Goal: Information Seeking & Learning: Compare options

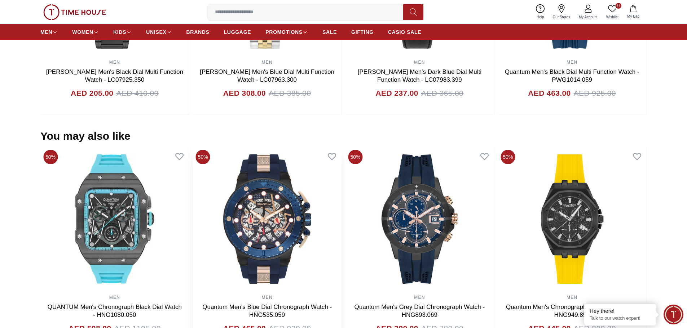
scroll to position [613, 0]
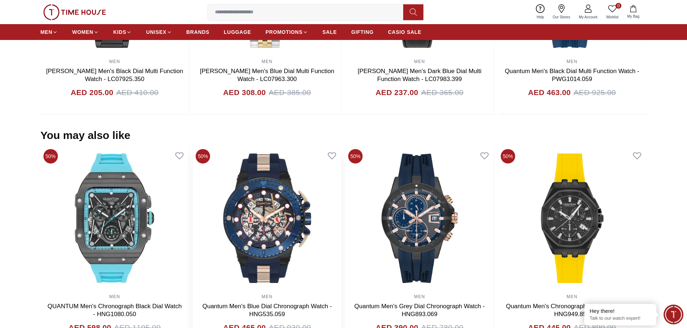
click at [292, 190] on img at bounding box center [267, 218] width 149 height 144
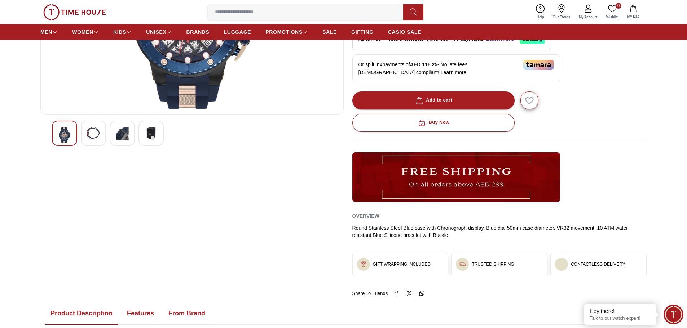
scroll to position [108, 0]
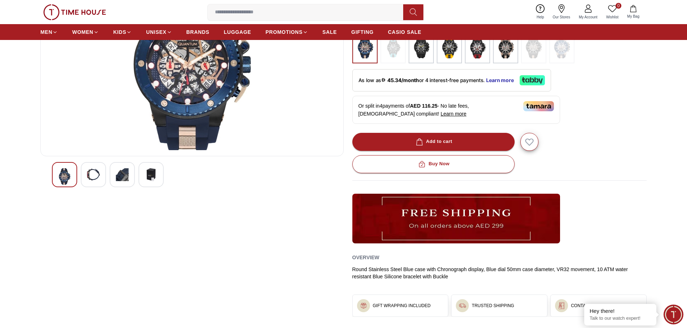
click at [97, 174] on img at bounding box center [93, 174] width 13 height 13
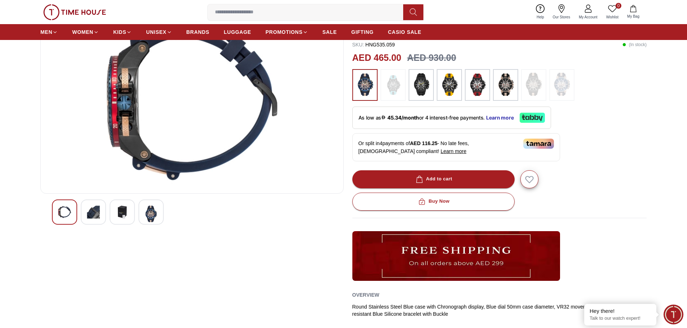
scroll to position [0, 0]
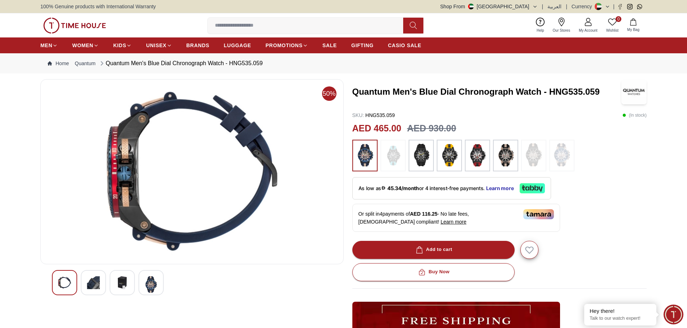
click at [73, 277] on div at bounding box center [64, 282] width 25 height 25
click at [129, 280] on div at bounding box center [122, 282] width 25 height 25
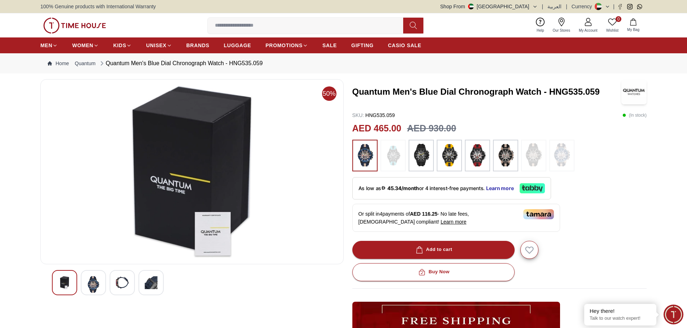
click at [149, 281] on img at bounding box center [151, 283] width 13 height 13
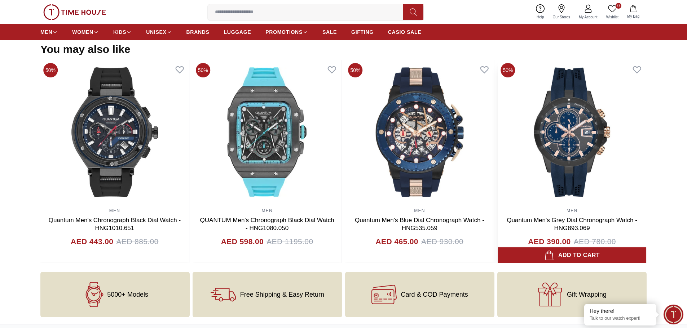
scroll to position [671, 0]
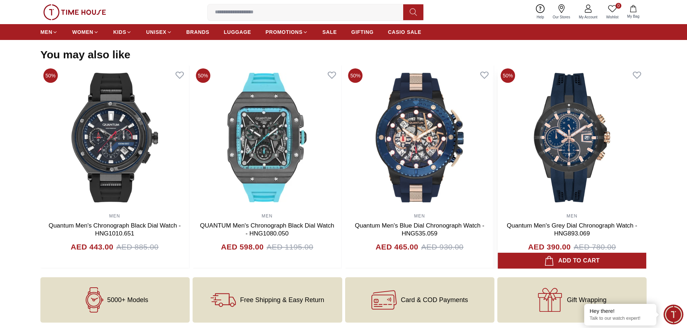
click at [566, 156] on img at bounding box center [572, 138] width 149 height 144
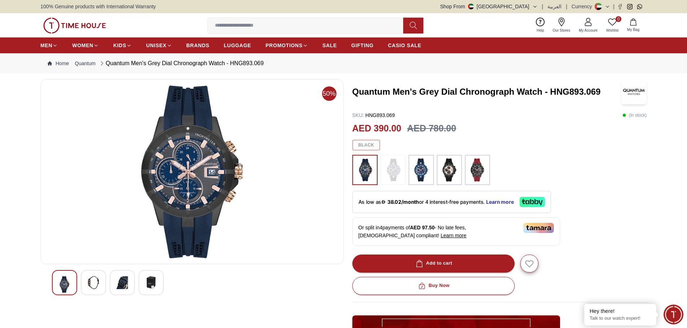
click at [121, 281] on img at bounding box center [122, 283] width 13 height 13
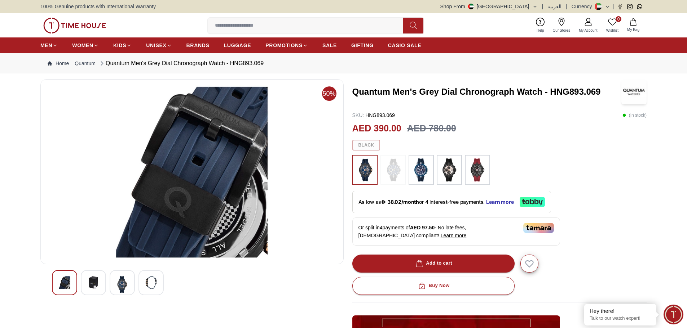
click at [148, 282] on img at bounding box center [151, 283] width 13 height 13
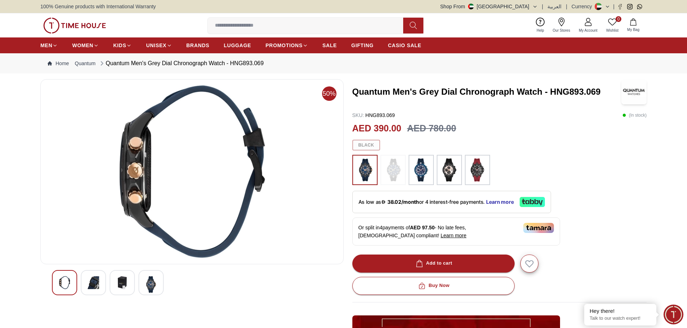
click at [363, 168] on img at bounding box center [365, 170] width 18 height 23
click at [151, 279] on img at bounding box center [151, 285] width 13 height 17
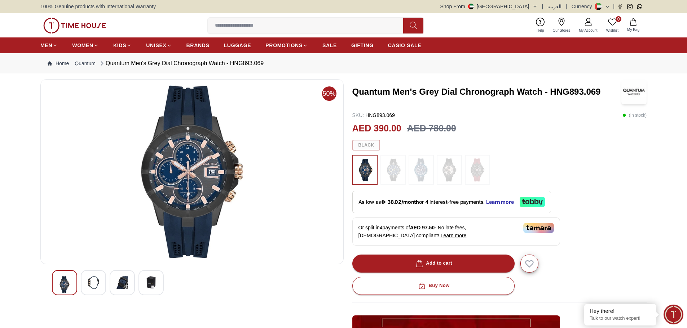
click at [527, 162] on div at bounding box center [499, 170] width 295 height 30
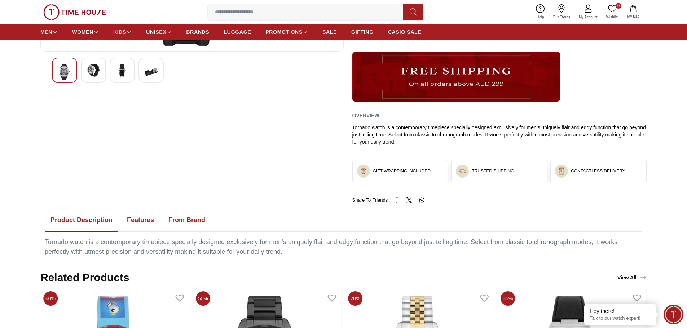
scroll to position [203, 0]
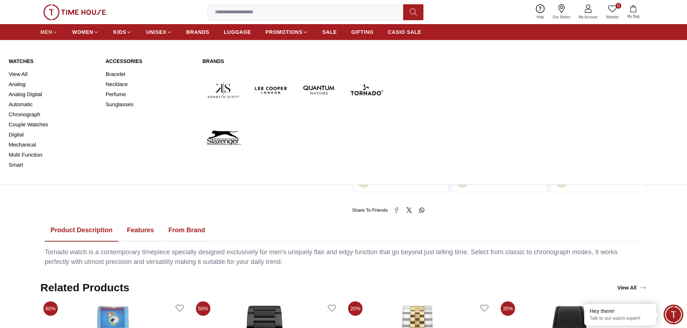
click at [50, 32] on span "MEN" at bounding box center [46, 31] width 12 height 7
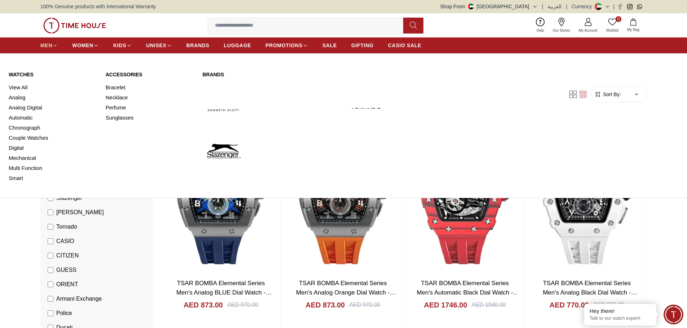
click at [56, 43] on icon at bounding box center [54, 45] width 5 height 5
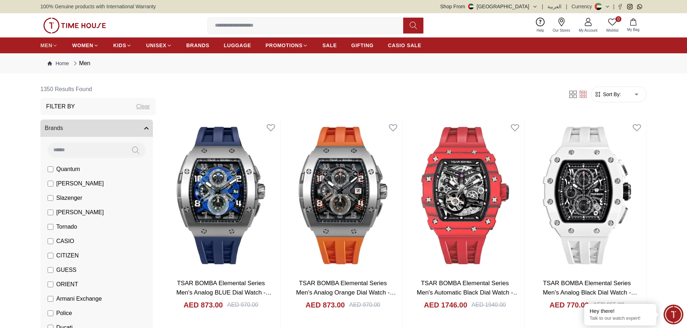
click at [56, 43] on icon at bounding box center [54, 45] width 5 height 5
click at [56, 46] on icon at bounding box center [54, 45] width 5 height 5
click at [331, 44] on span "SALE" at bounding box center [329, 45] width 14 height 7
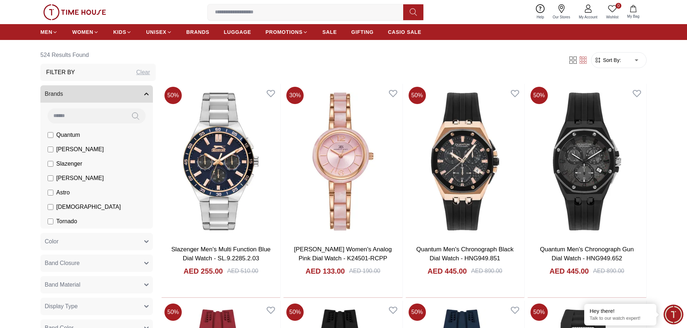
scroll to position [252, 0]
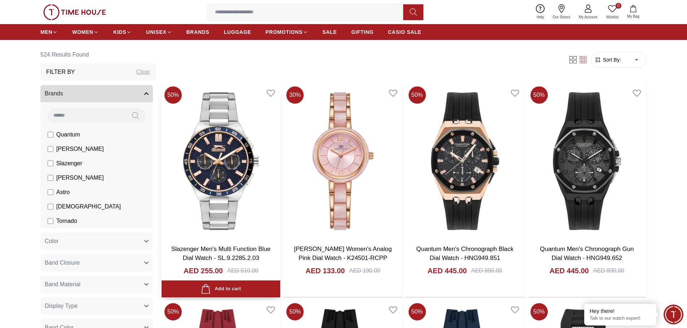
click at [222, 153] on img at bounding box center [221, 161] width 119 height 155
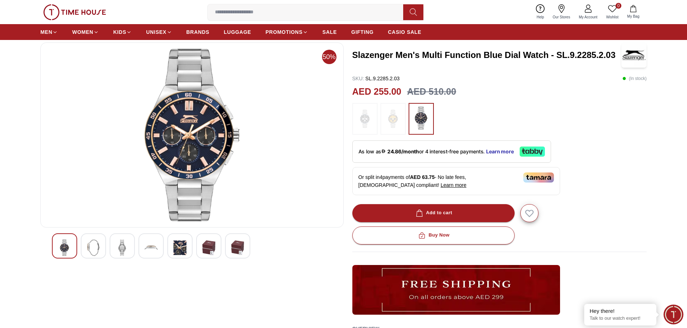
scroll to position [36, 0]
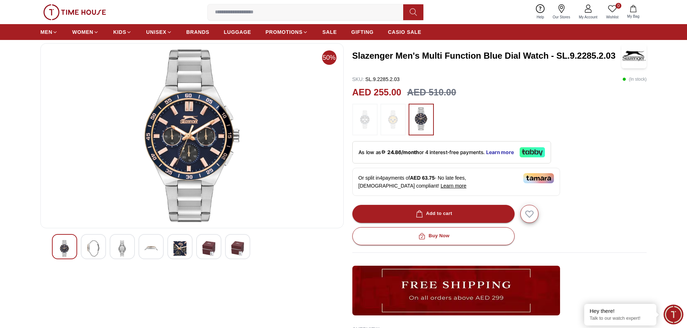
click at [64, 247] on img at bounding box center [64, 248] width 13 height 17
click at [180, 252] on img at bounding box center [179, 248] width 13 height 17
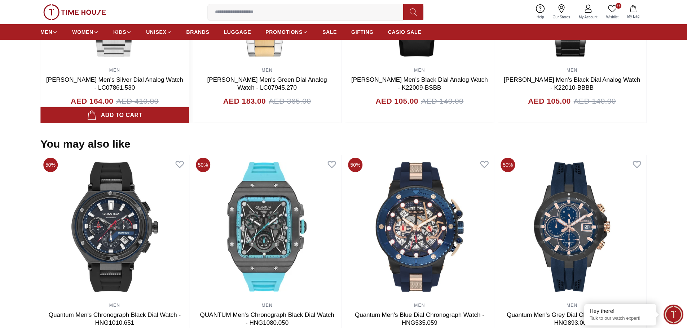
scroll to position [584, 0]
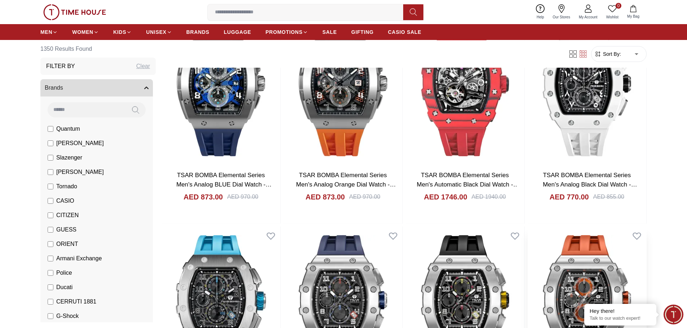
scroll to position [252, 0]
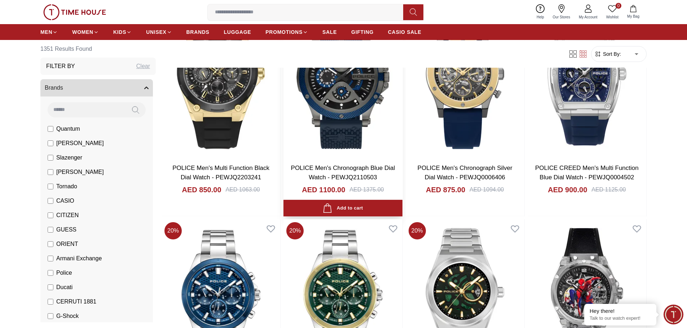
scroll to position [973, 0]
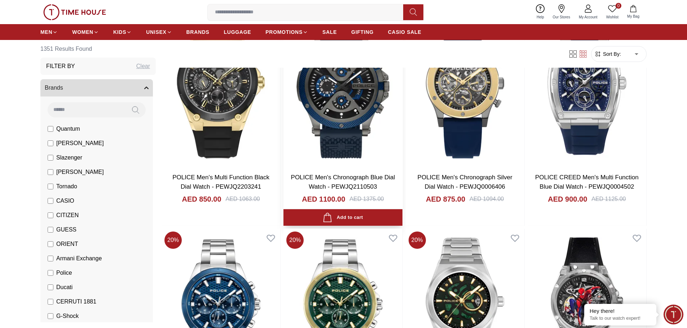
click at [335, 125] on img at bounding box center [342, 89] width 119 height 155
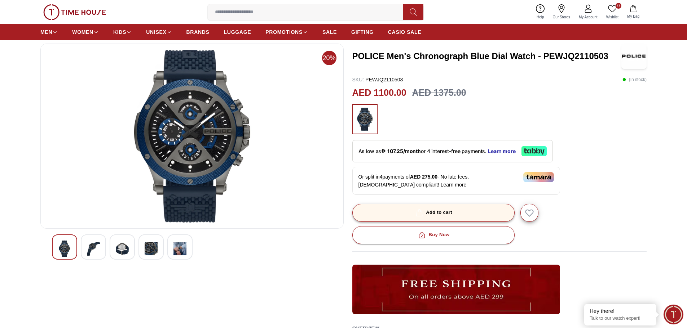
scroll to position [144, 0]
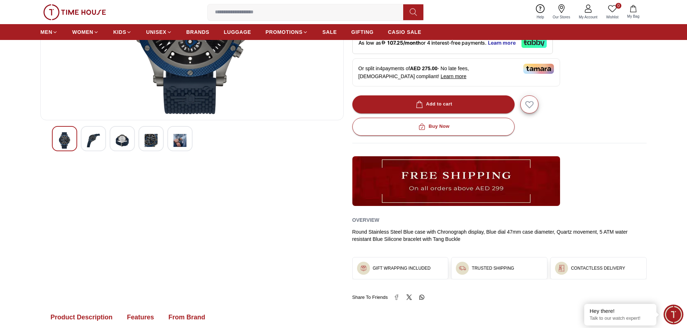
click at [148, 133] on img at bounding box center [151, 140] width 13 height 17
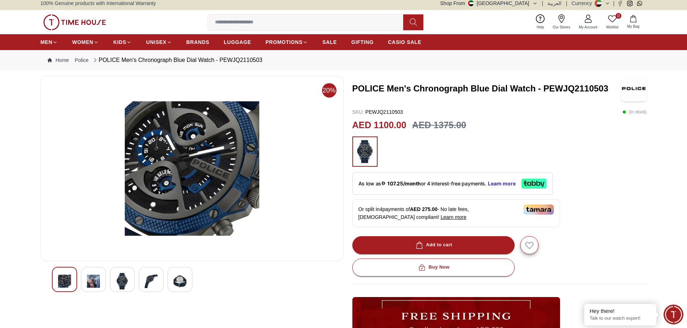
scroll to position [0, 0]
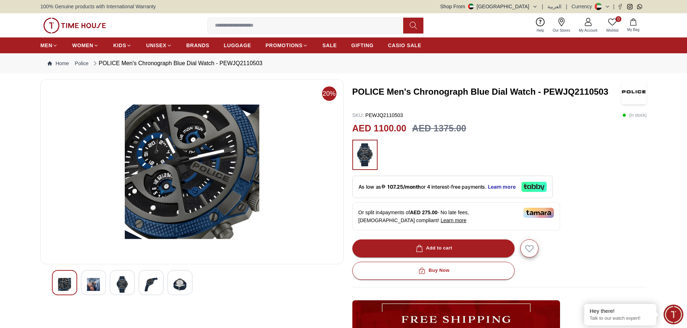
click at [71, 279] on img at bounding box center [64, 285] width 13 height 17
click at [93, 286] on img at bounding box center [93, 285] width 13 height 17
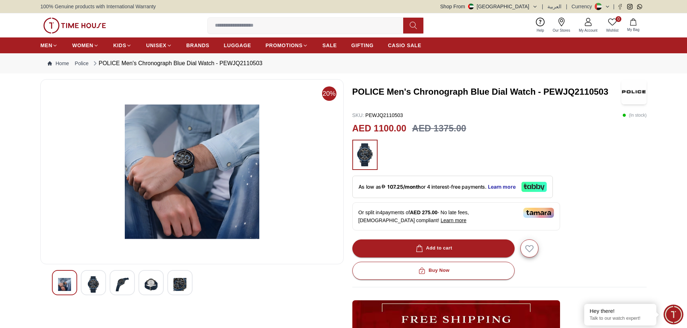
click at [59, 280] on img at bounding box center [64, 285] width 13 height 17
click at [146, 284] on img at bounding box center [151, 285] width 13 height 17
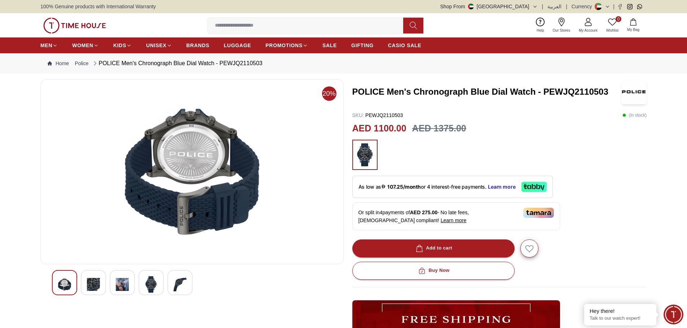
click at [184, 283] on img at bounding box center [179, 285] width 13 height 17
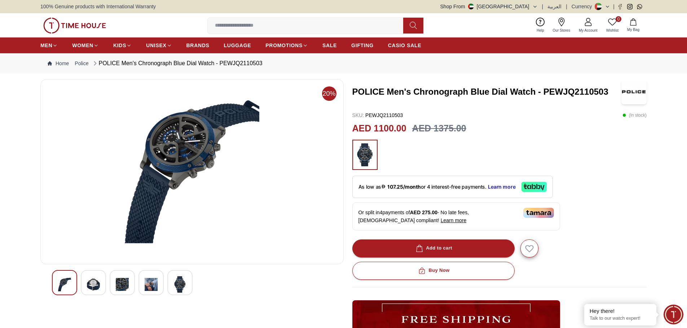
click at [159, 281] on div at bounding box center [150, 282] width 25 height 25
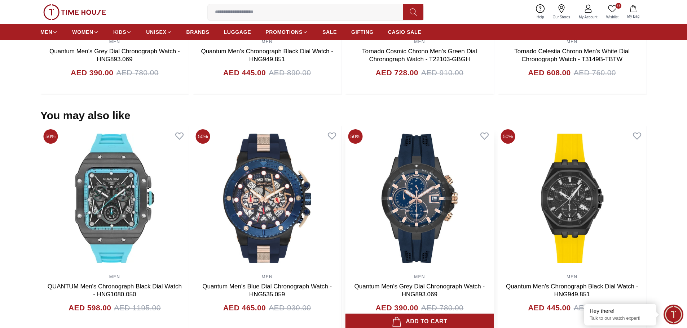
scroll to position [505, 0]
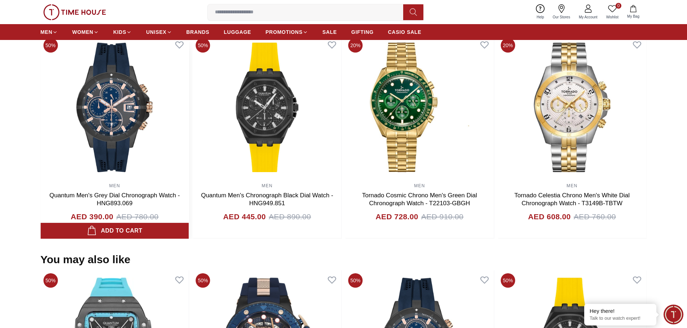
click at [122, 132] on img at bounding box center [114, 107] width 149 height 144
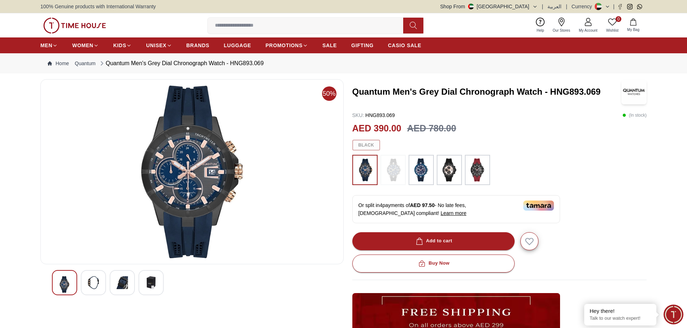
click at [424, 171] on img at bounding box center [421, 170] width 18 height 23
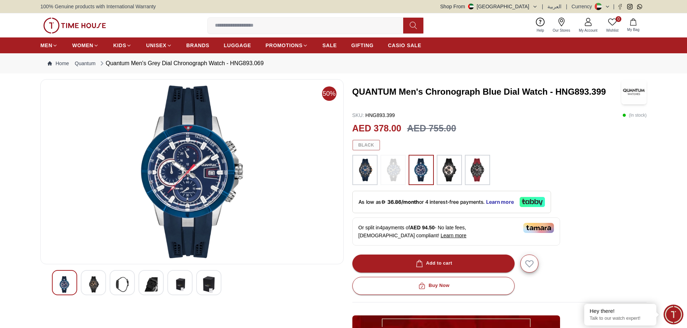
click at [366, 171] on img at bounding box center [365, 170] width 18 height 23
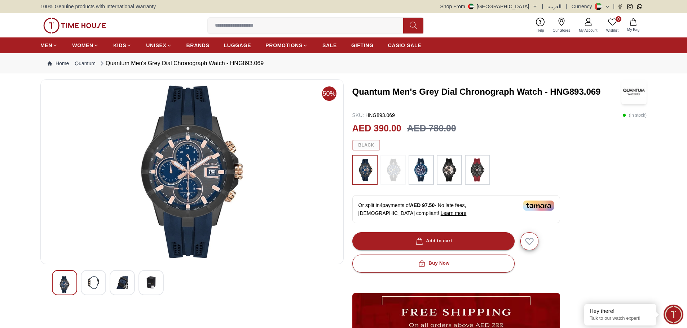
click at [445, 174] on img at bounding box center [449, 170] width 18 height 23
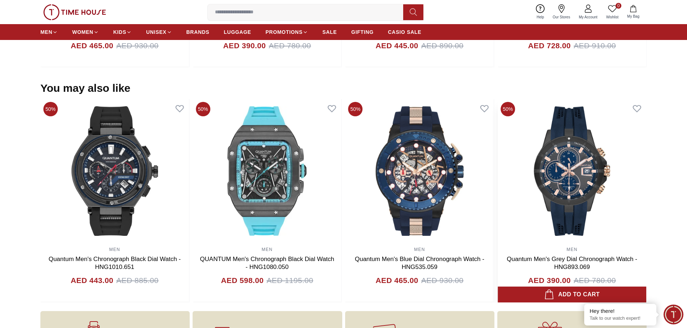
scroll to position [685, 0]
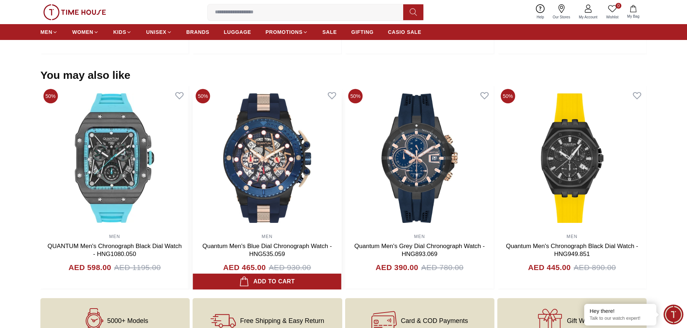
click at [341, 208] on img at bounding box center [267, 158] width 149 height 144
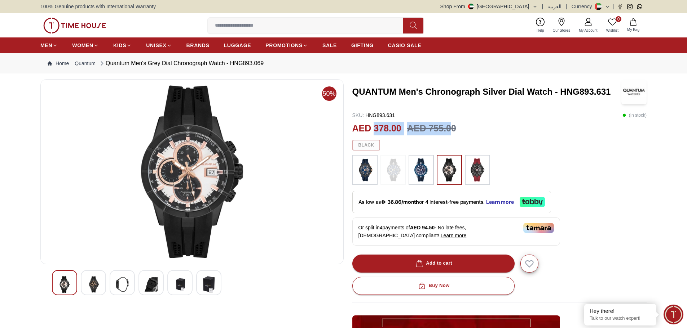
drag, startPoint x: 374, startPoint y: 126, endPoint x: 450, endPoint y: 131, distance: 76.2
click at [450, 131] on div "AED 378.00 AED 755.00" at bounding box center [499, 129] width 295 height 14
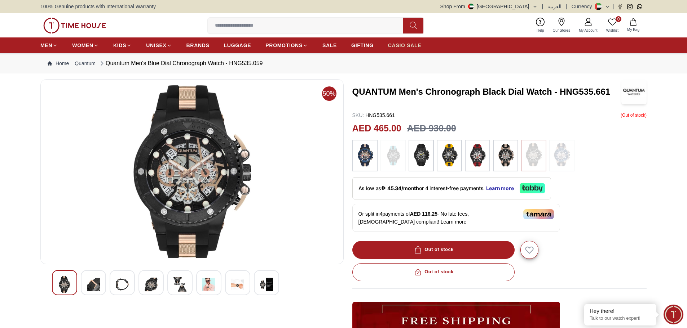
click at [400, 46] on span "CASIO SALE" at bounding box center [405, 45] width 34 height 7
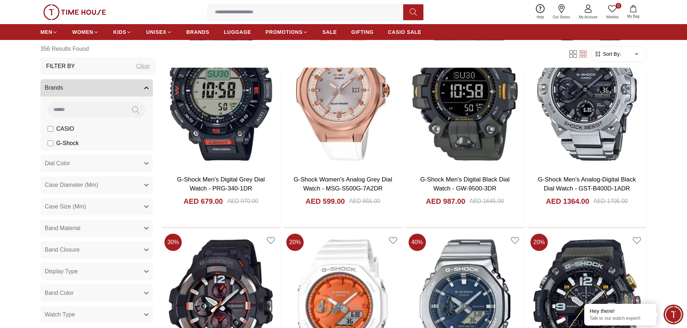
scroll to position [721, 0]
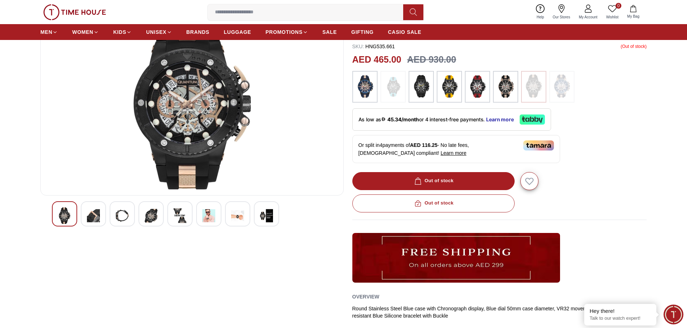
scroll to position [108, 0]
